Goal: Navigation & Orientation: Find specific page/section

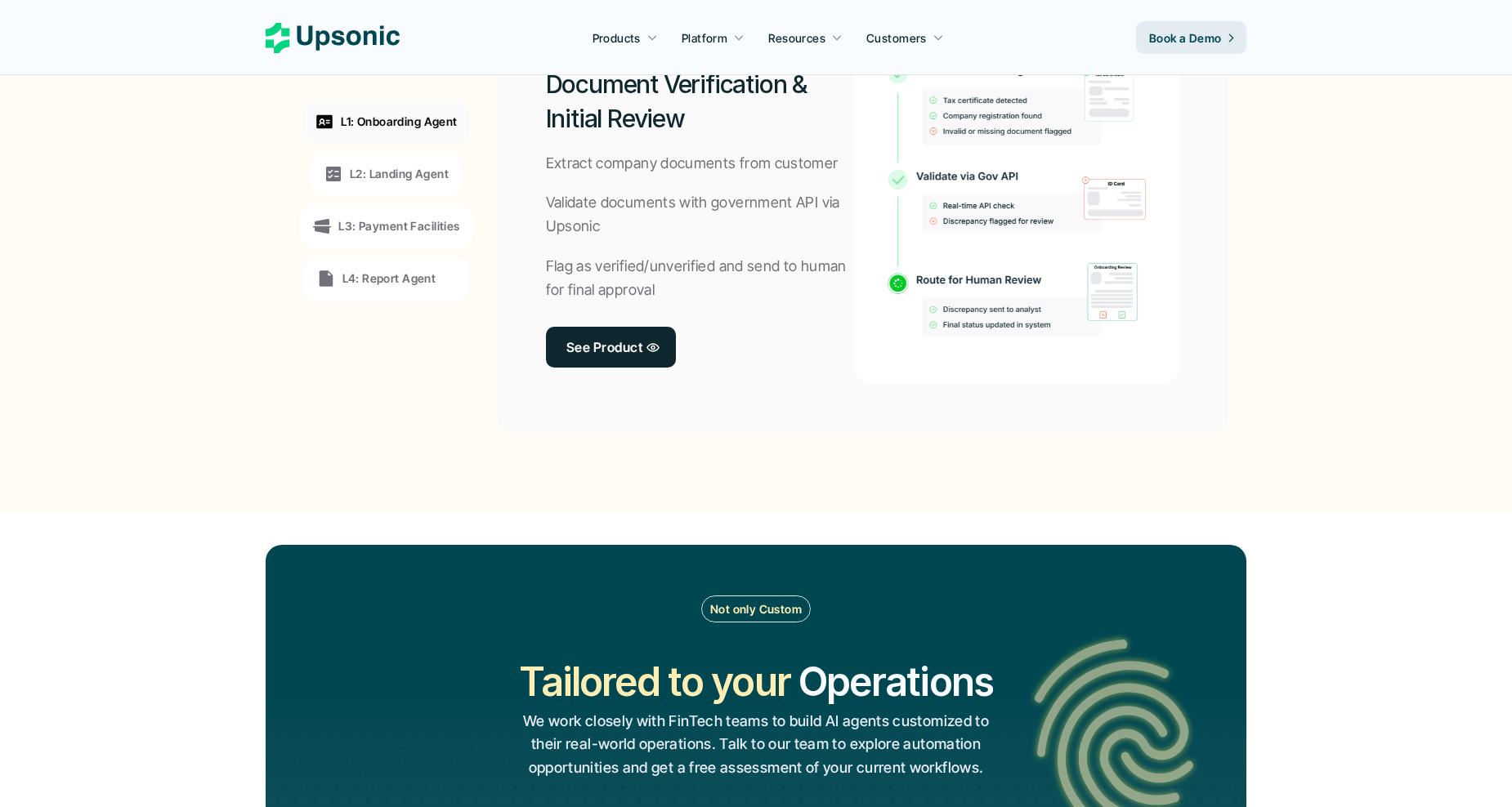
scroll to position [1362, 0]
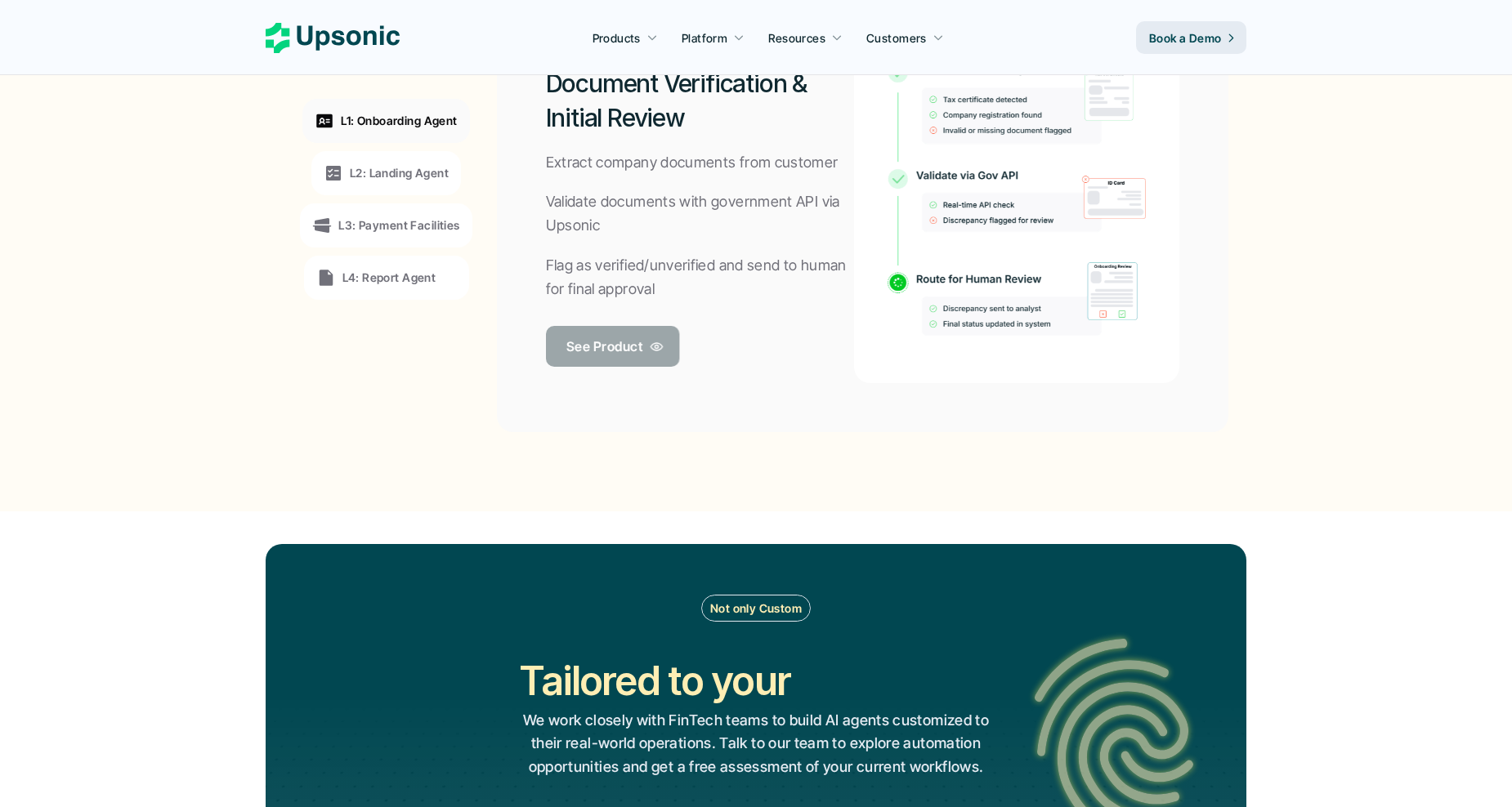
click at [635, 340] on p "See Product" at bounding box center [604, 346] width 76 height 23
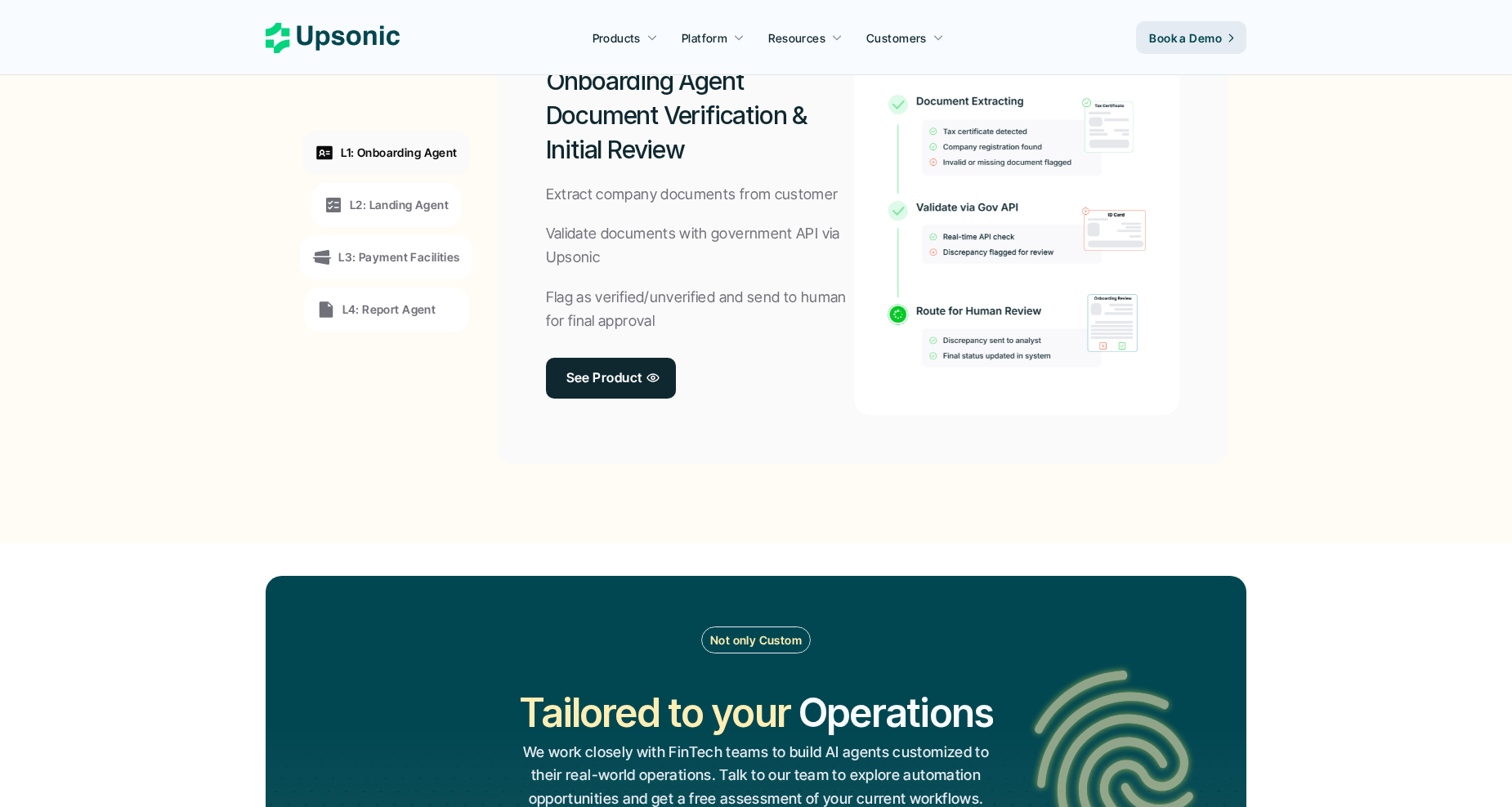
scroll to position [1331, 0]
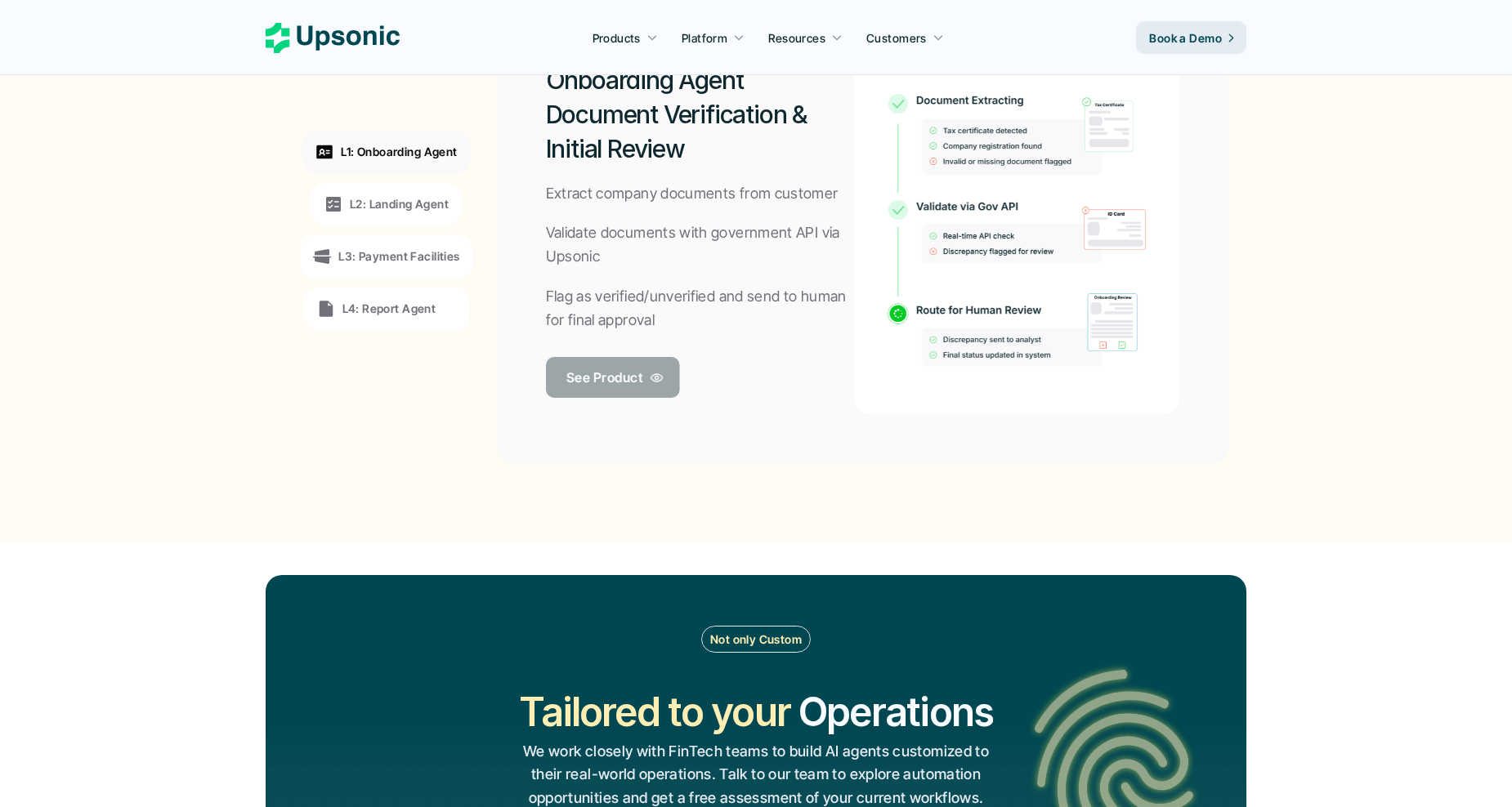
click at [621, 390] on link "See Product" at bounding box center [612, 377] width 134 height 41
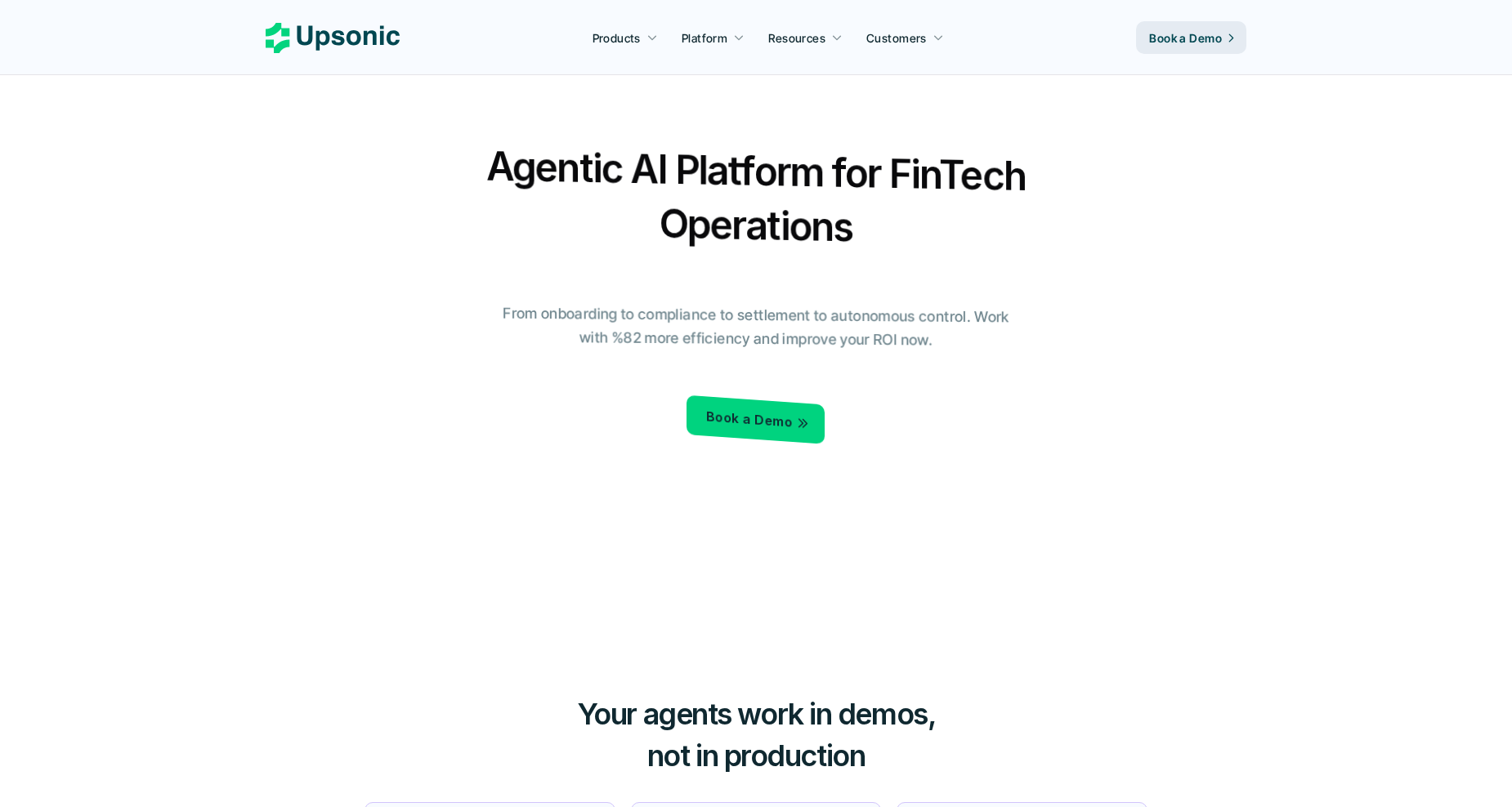
scroll to position [1331, 0]
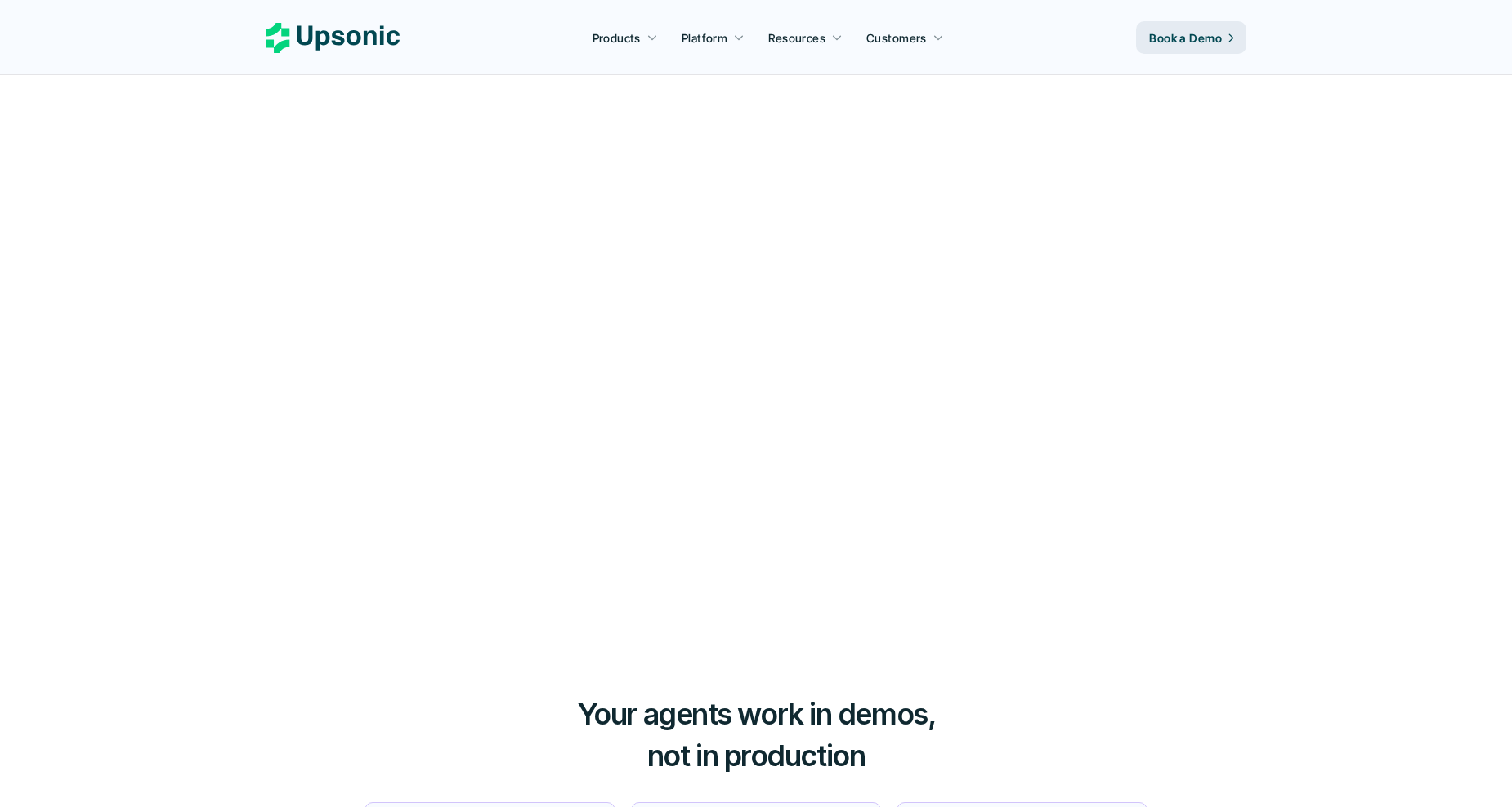
scroll to position [1331, 0]
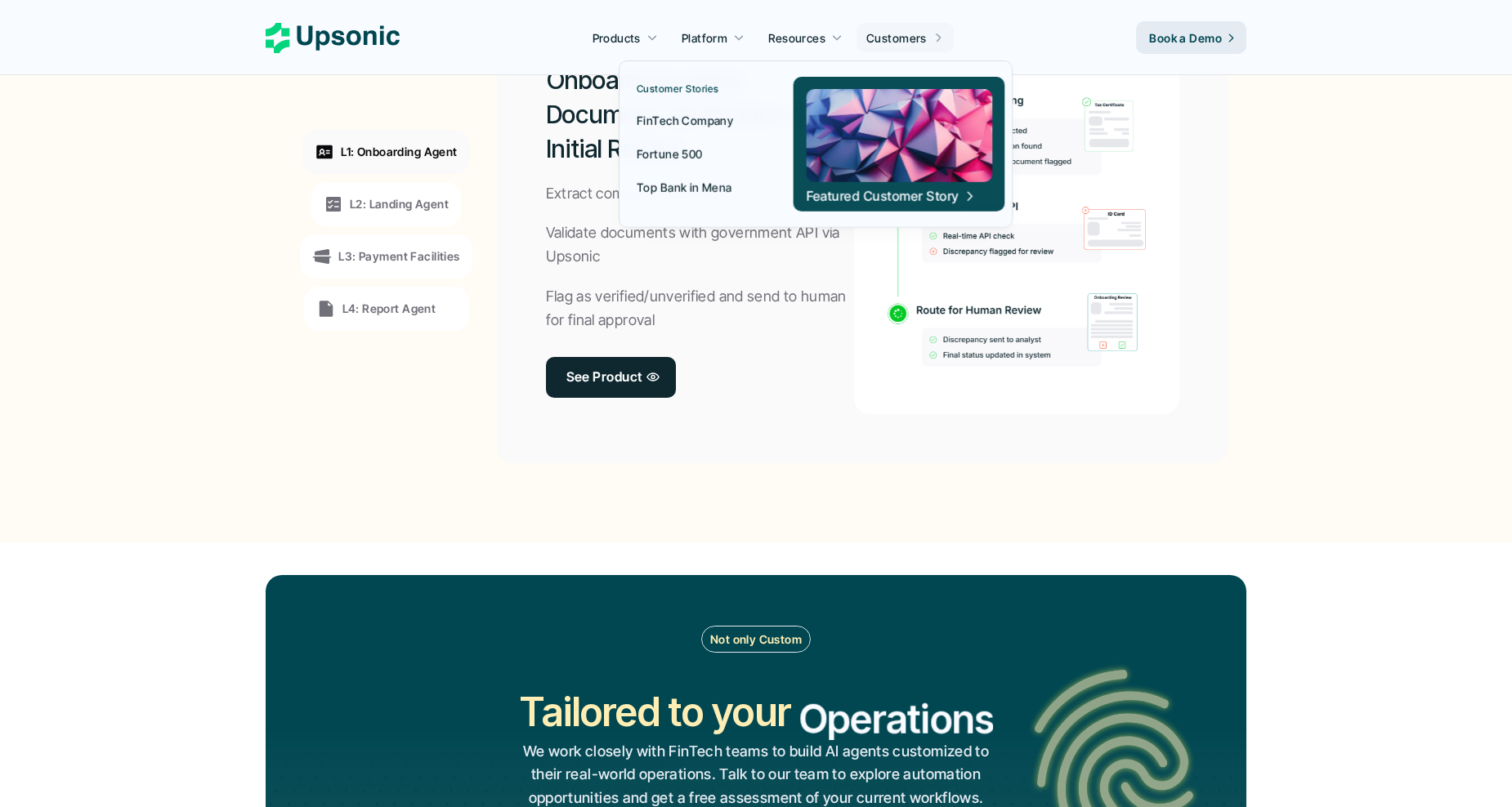
click at [923, 36] on p "Customers" at bounding box center [896, 38] width 61 height 17
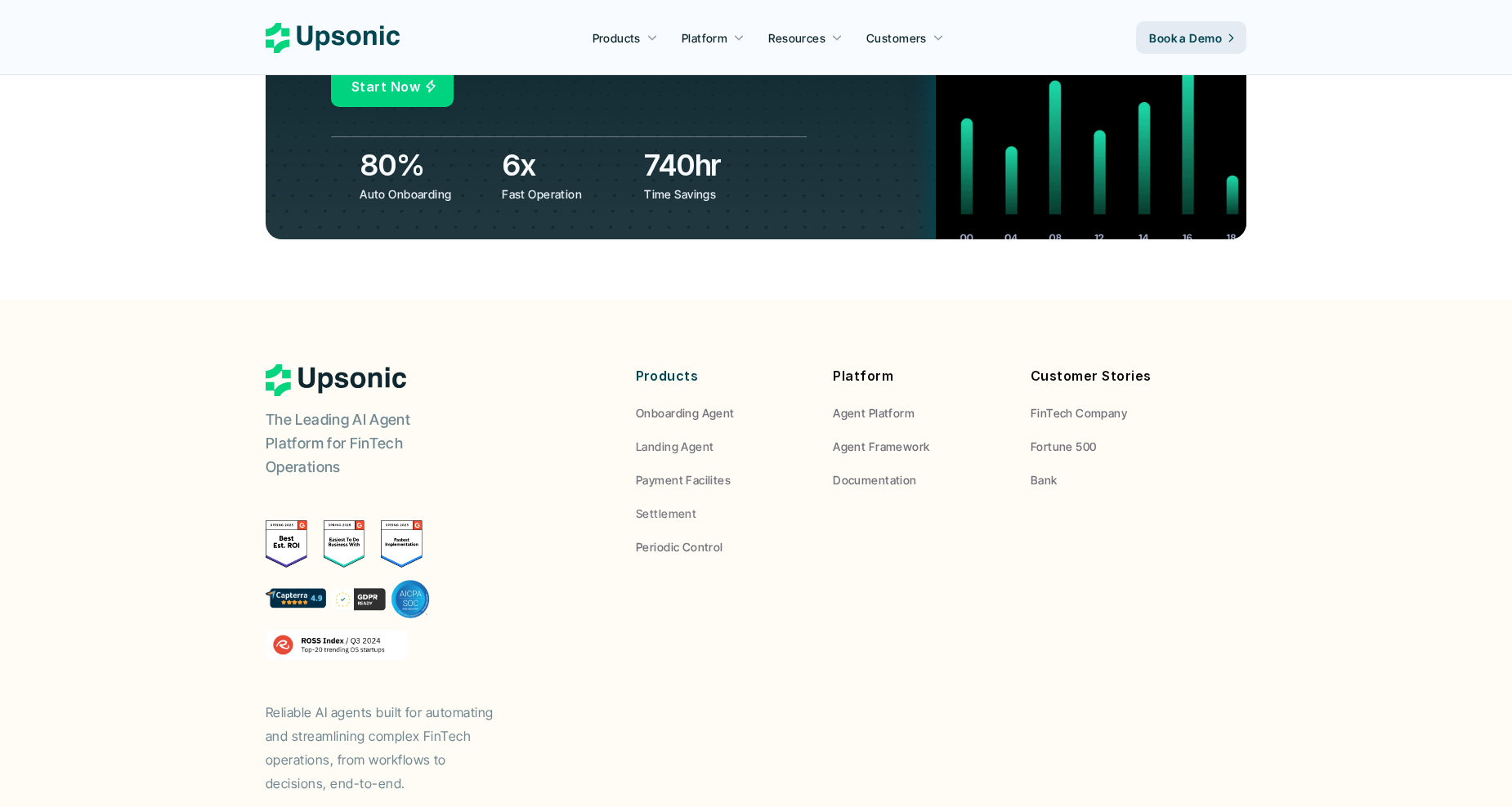
scroll to position [6021, 0]
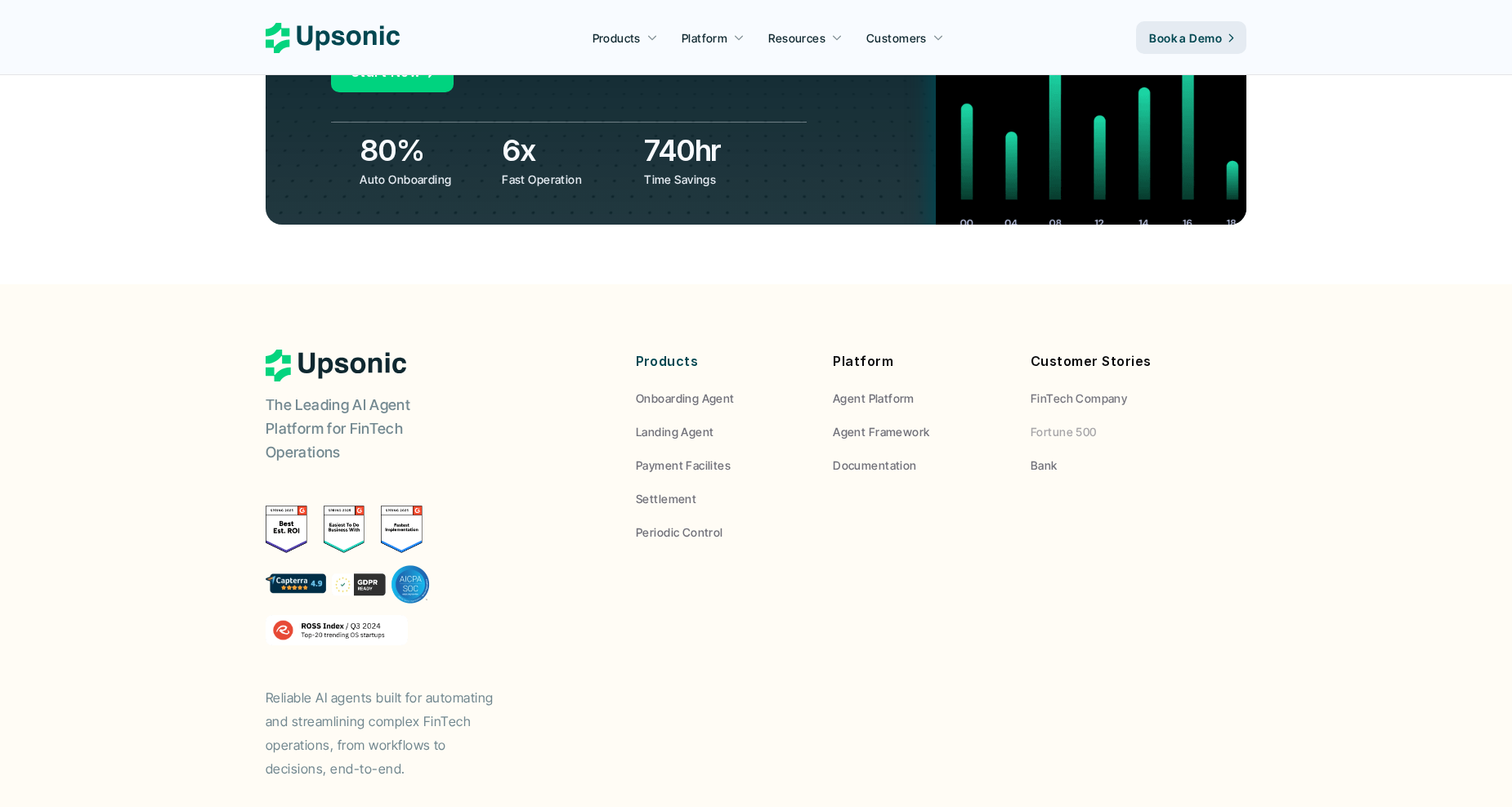
click at [1083, 423] on p "Fortune 500" at bounding box center [1064, 431] width 66 height 17
click at [1042, 457] on p "Bank" at bounding box center [1044, 465] width 27 height 17
click at [1080, 390] on p "FinTech Company" at bounding box center [1079, 398] width 96 height 17
